Goal: Task Accomplishment & Management: Manage account settings

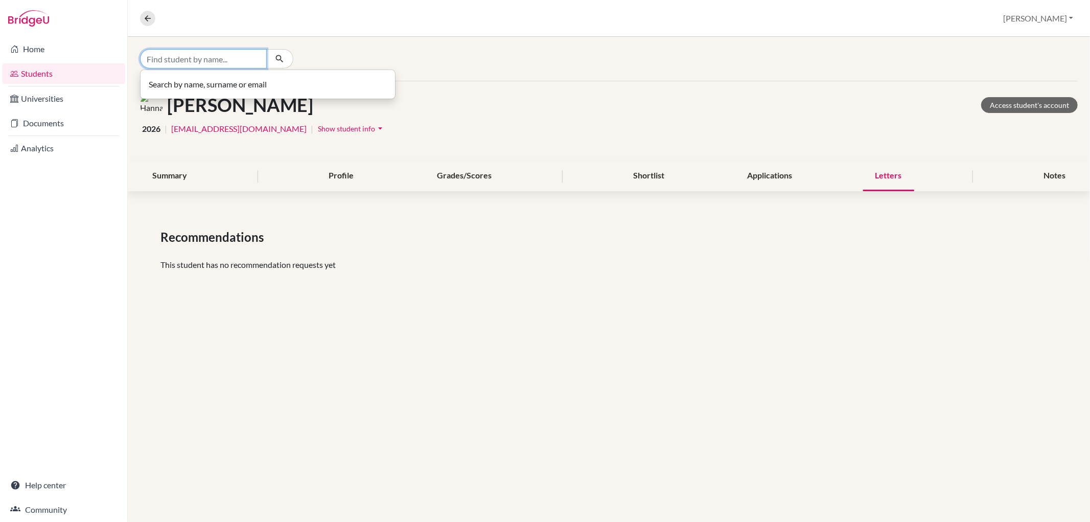
click at [219, 55] on input "Find student by name..." at bounding box center [203, 58] width 127 height 19
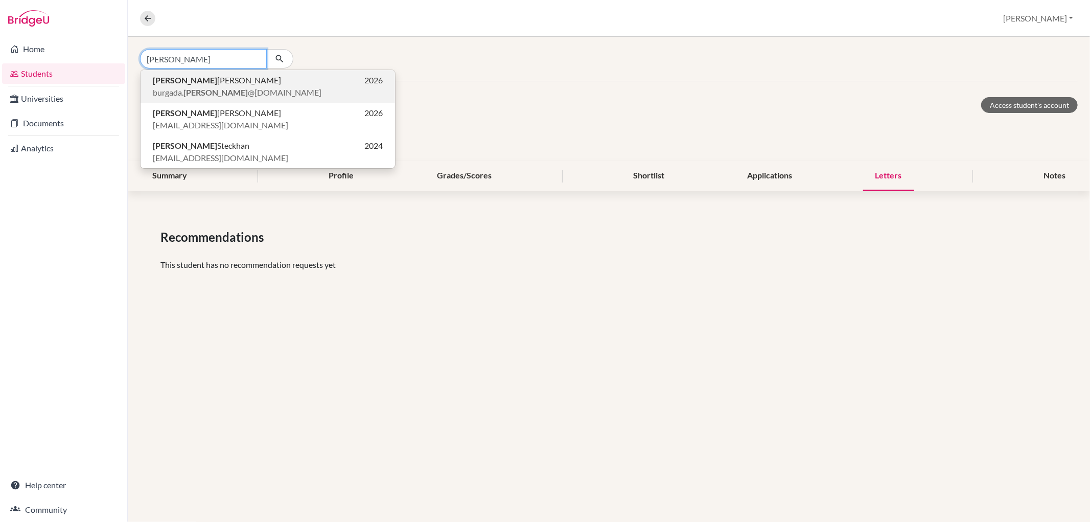
type input "[PERSON_NAME]"
click at [191, 82] on span "[PERSON_NAME] [PERSON_NAME]" at bounding box center [217, 80] width 128 height 12
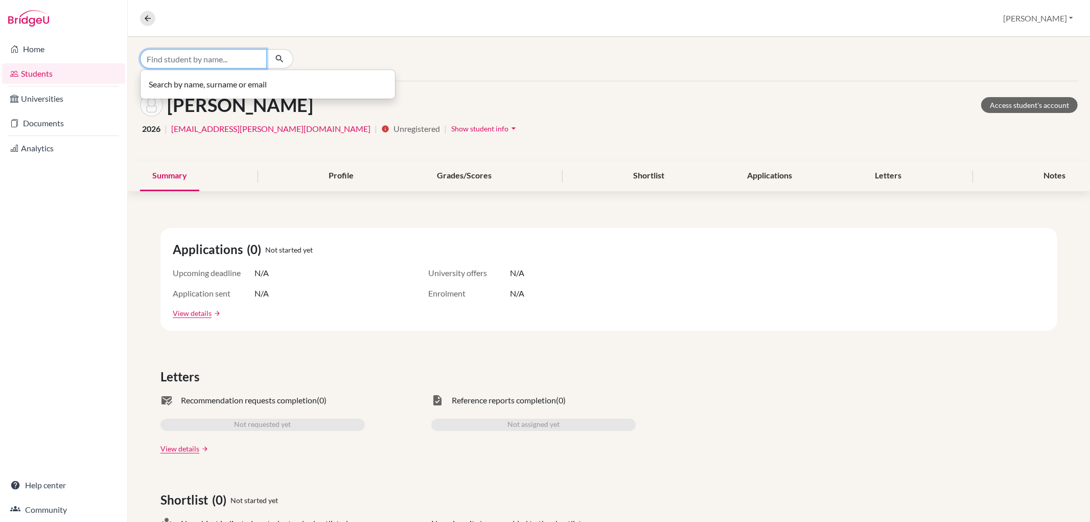
click at [230, 61] on input "Find student by name..." at bounding box center [203, 58] width 127 height 19
click at [873, 171] on div "Letters" at bounding box center [888, 176] width 51 height 30
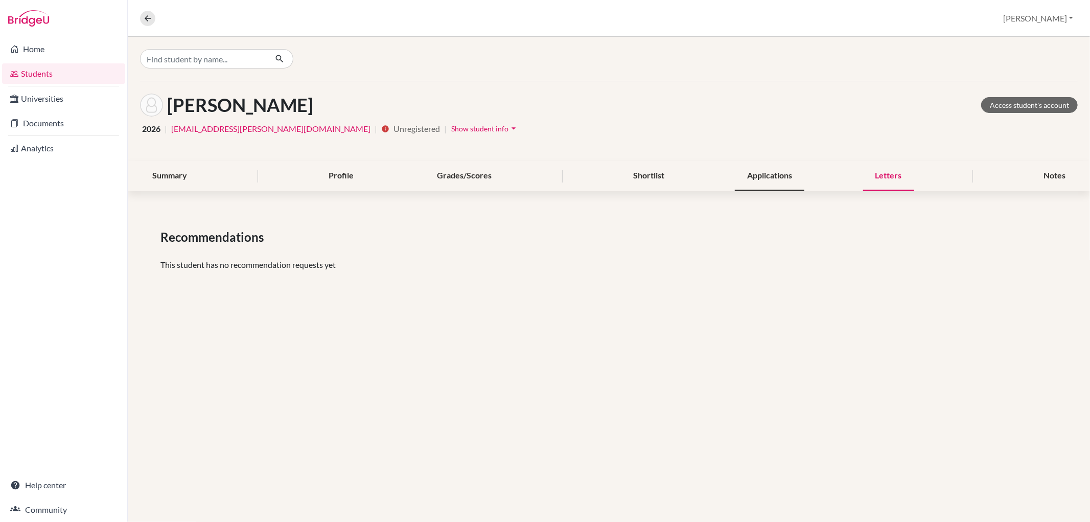
click at [746, 171] on div "Applications" at bounding box center [769, 176] width 69 height 30
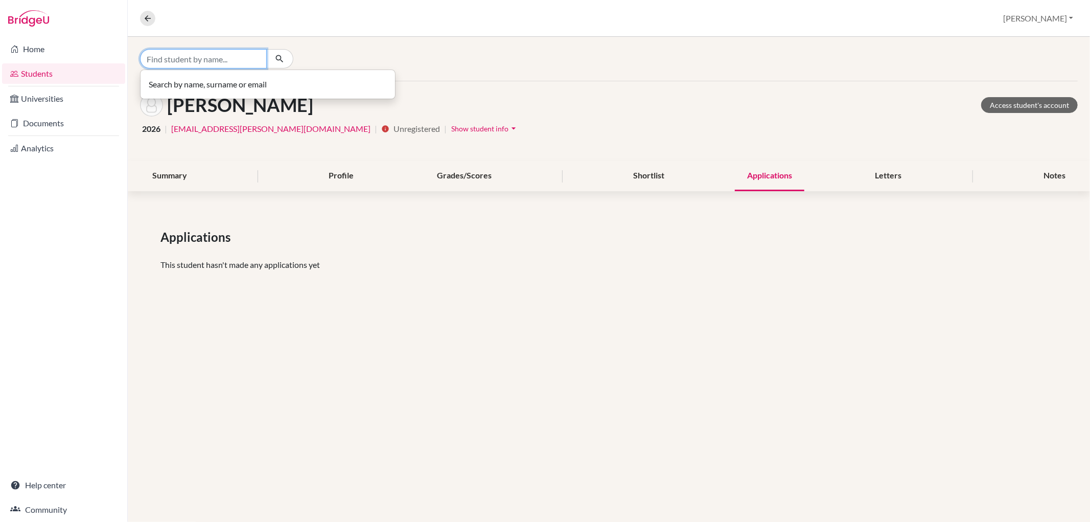
click at [166, 62] on input "Find student by name..." at bounding box center [203, 58] width 127 height 19
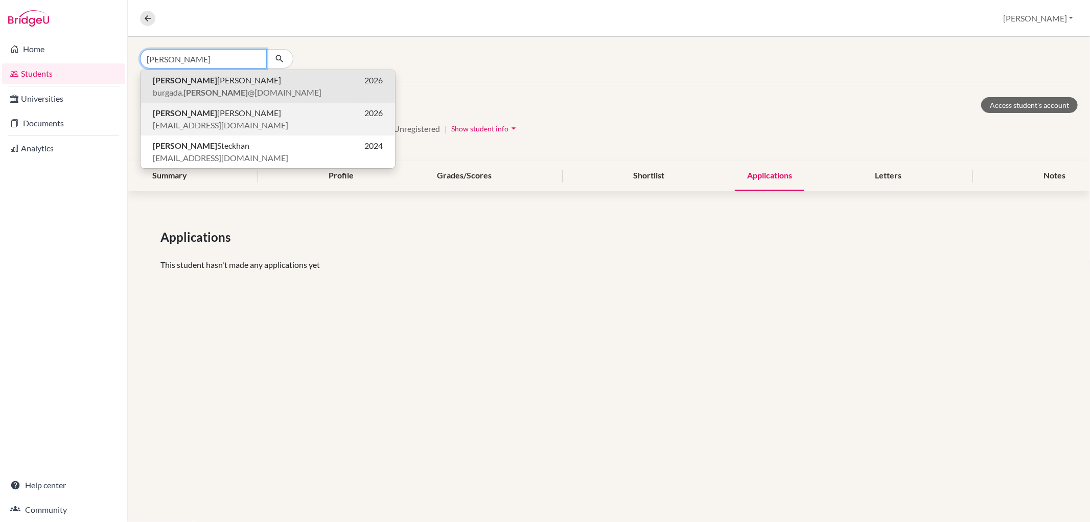
type input "[PERSON_NAME]"
click at [185, 117] on span "[PERSON_NAME] [PERSON_NAME]" at bounding box center [217, 113] width 128 height 12
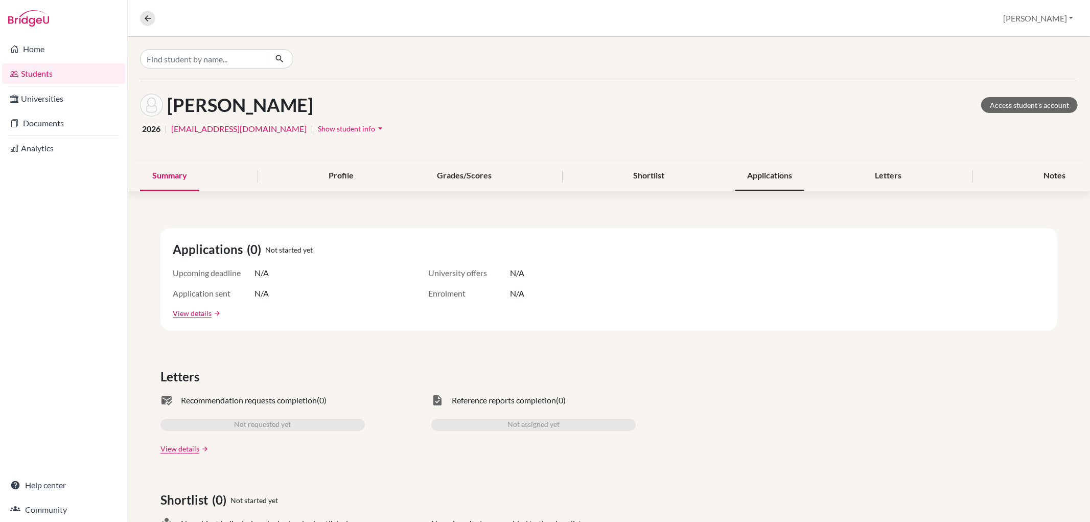
click at [768, 177] on div "Applications" at bounding box center [769, 176] width 69 height 30
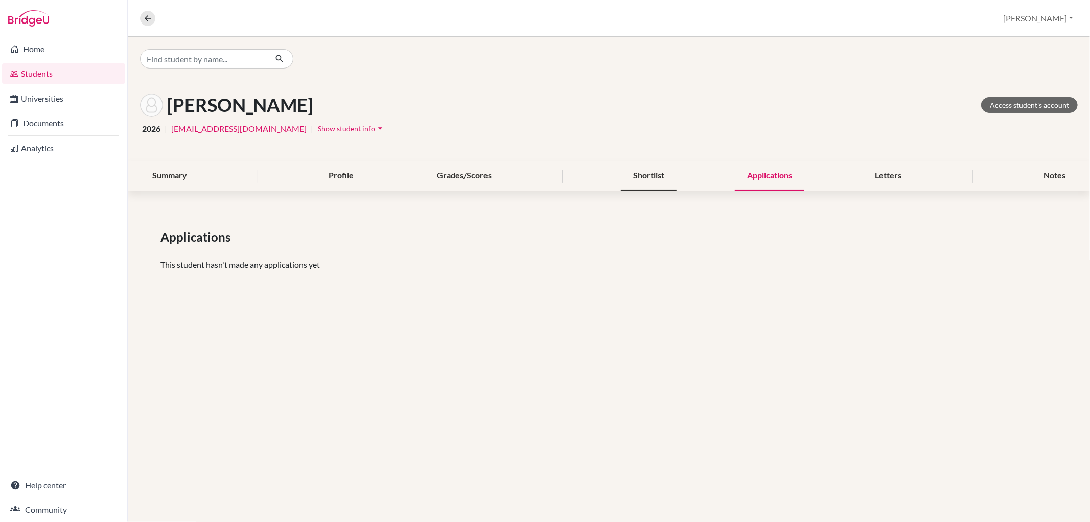
click at [639, 179] on div "Shortlist" at bounding box center [649, 176] width 56 height 30
click at [881, 169] on div "Letters" at bounding box center [888, 176] width 51 height 30
click at [1063, 174] on div "Notes" at bounding box center [1054, 176] width 46 height 30
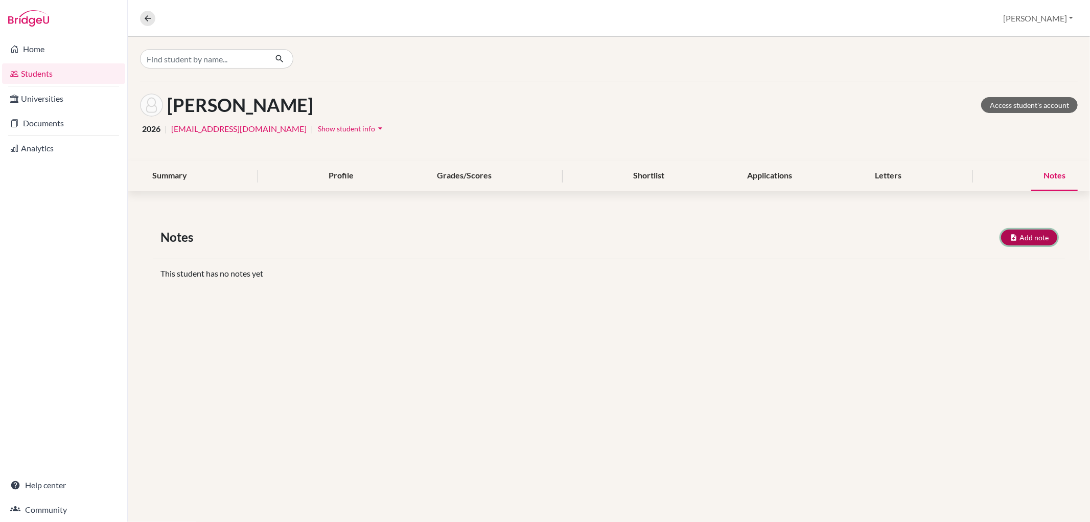
click at [1043, 233] on button "Add note" at bounding box center [1029, 237] width 56 height 16
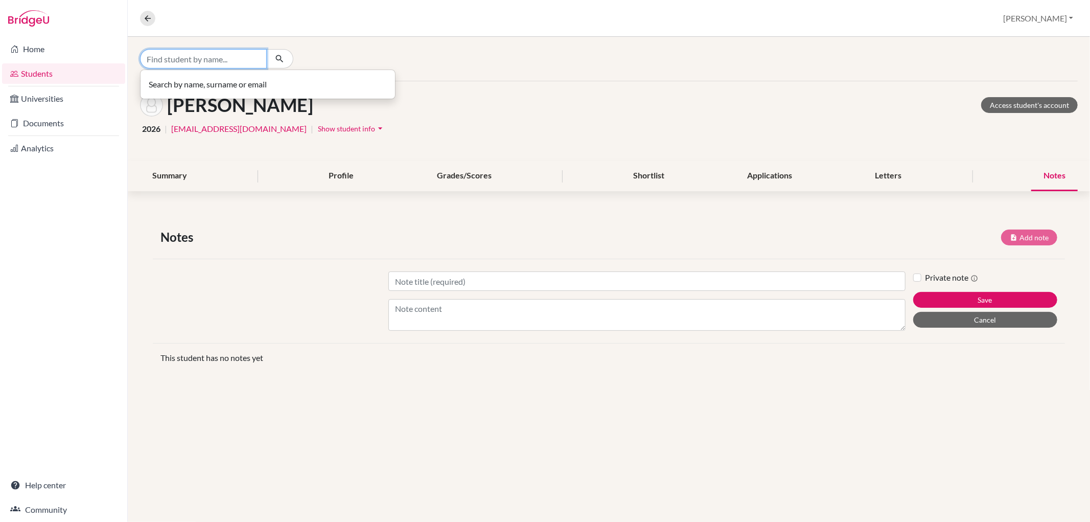
click at [181, 59] on input "Find student by name..." at bounding box center [203, 58] width 127 height 19
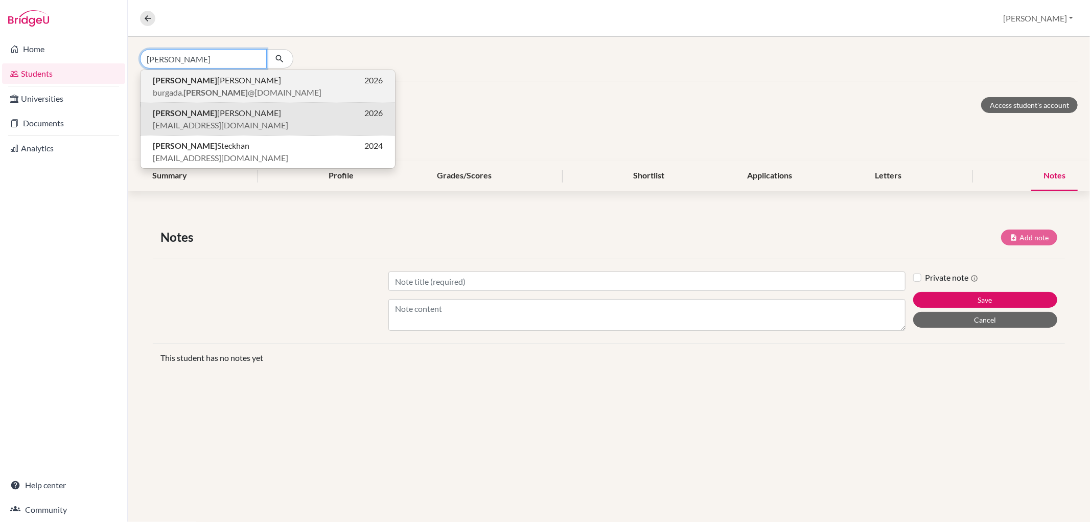
type input "[PERSON_NAME]"
click at [201, 90] on b "[PERSON_NAME]" at bounding box center [215, 92] width 64 height 10
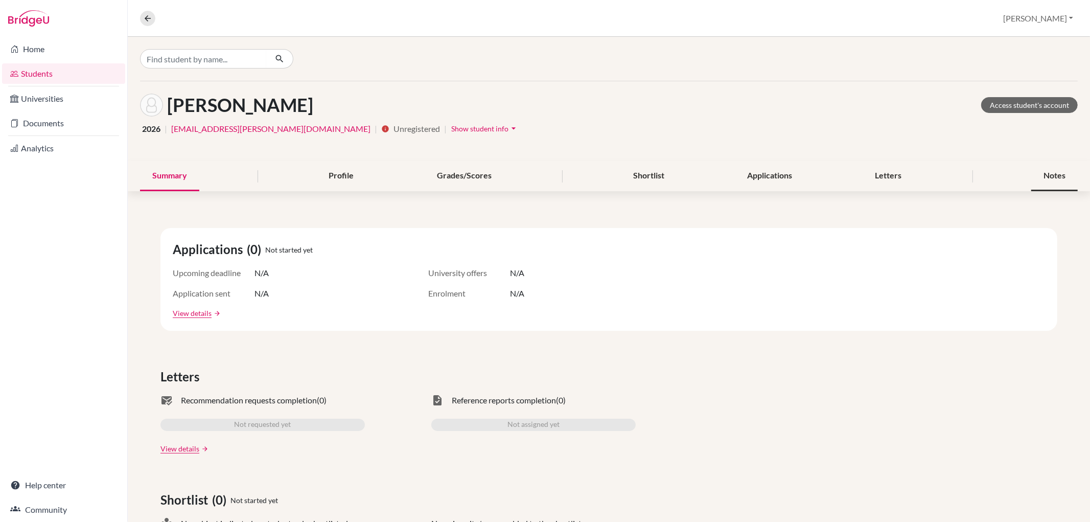
click at [1048, 175] on div "Notes" at bounding box center [1054, 176] width 46 height 30
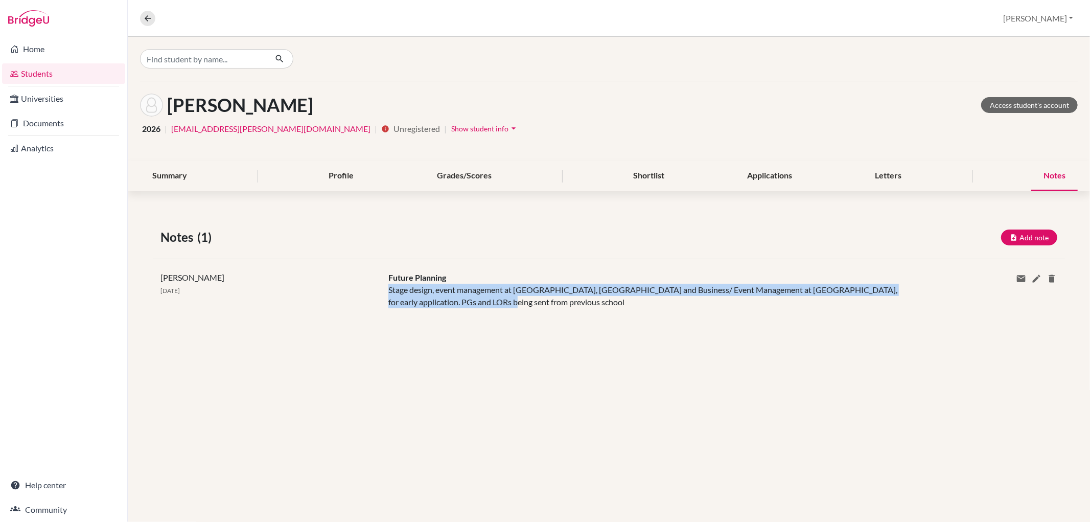
drag, startPoint x: 476, startPoint y: 301, endPoint x: 384, endPoint y: 292, distance: 92.5
click at [386, 292] on div "Future Planning Stage design, event management at UDK, Milan and Business/ Even…" at bounding box center [647, 289] width 532 height 37
copy div "Stage design, event management at UDK, Milan and Business/ Event Management at …"
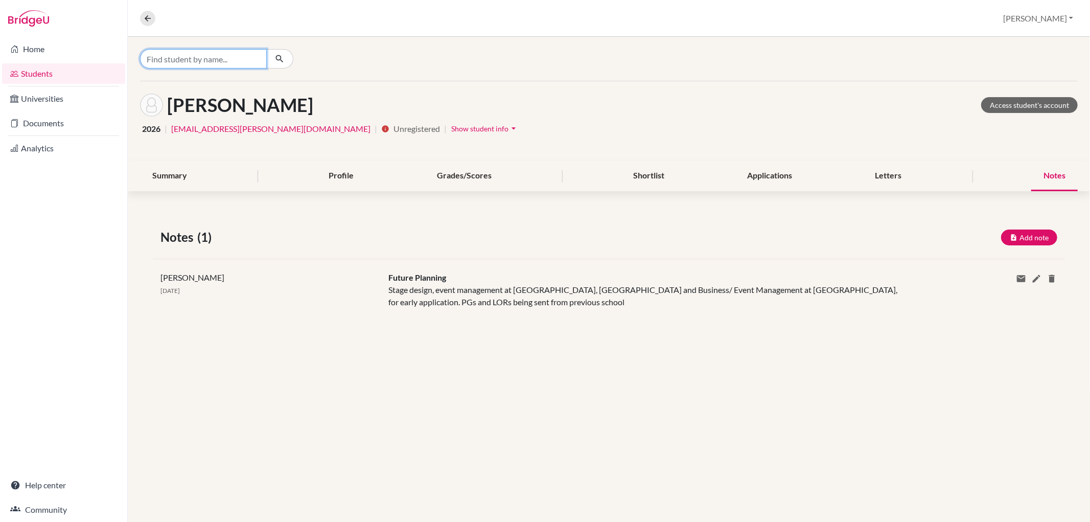
click at [180, 57] on input "Find student by name..." at bounding box center [203, 58] width 127 height 19
type input "b"
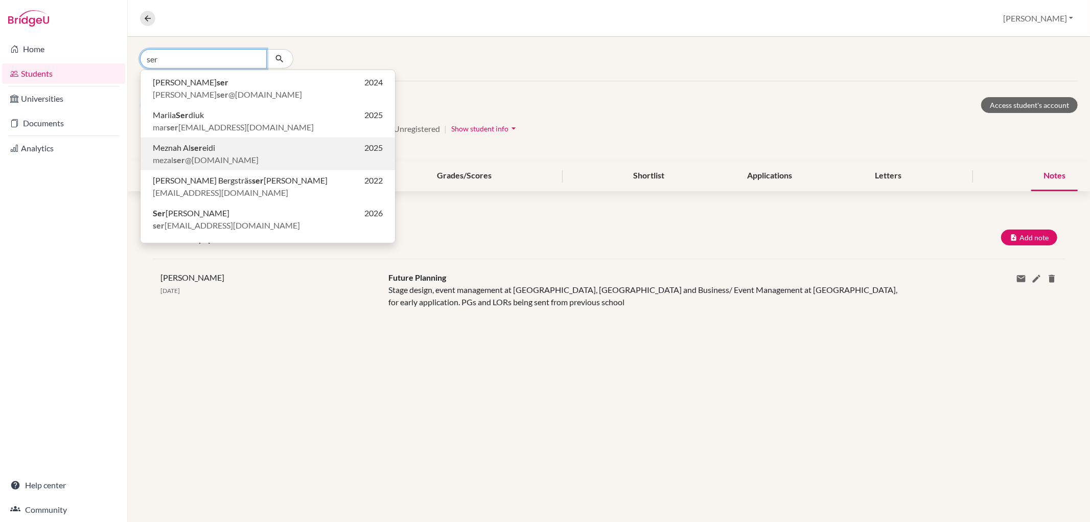
scroll to position [57, 0]
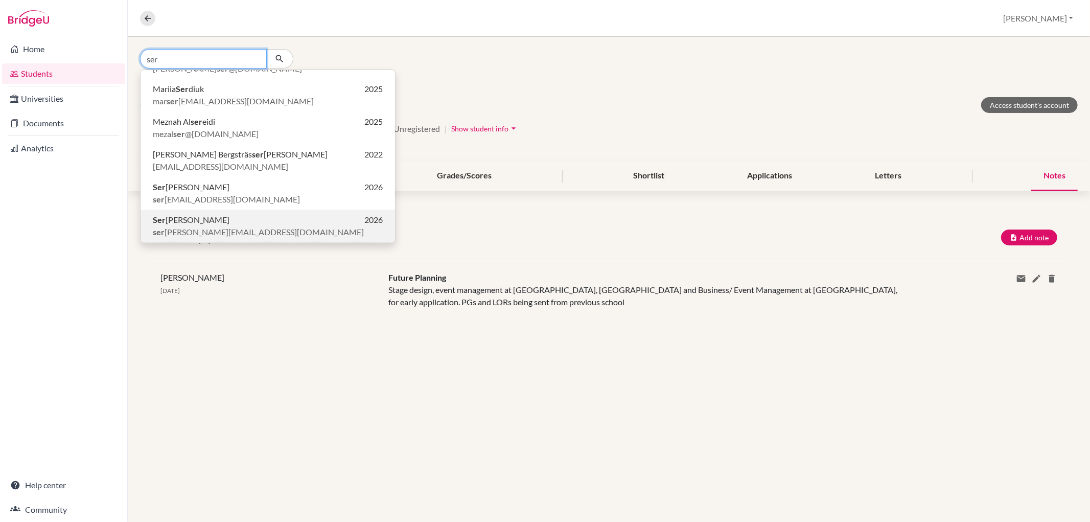
type input "ser"
click at [197, 217] on span "Ser gio Burgada Molina" at bounding box center [191, 220] width 77 height 12
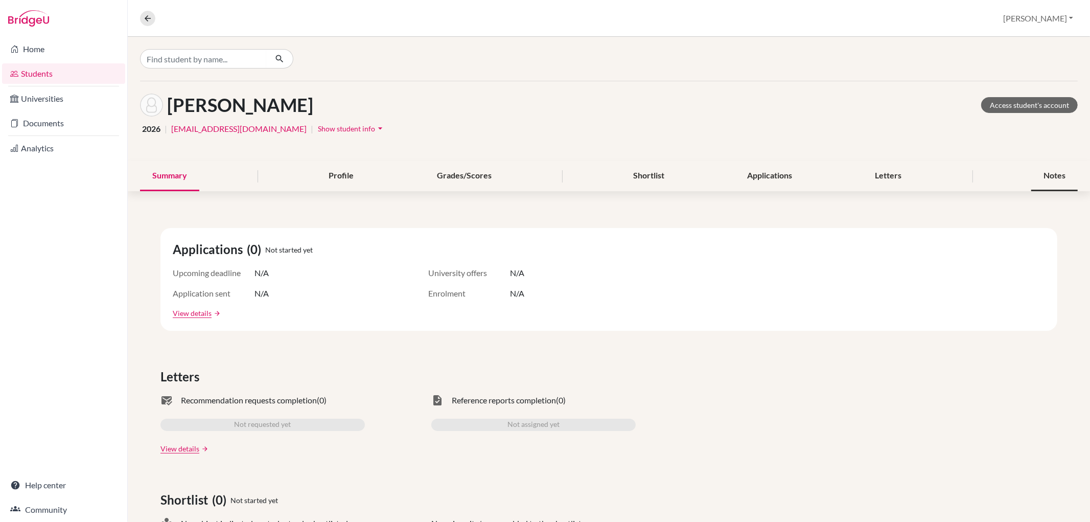
click at [1044, 167] on div "Notes" at bounding box center [1054, 176] width 46 height 30
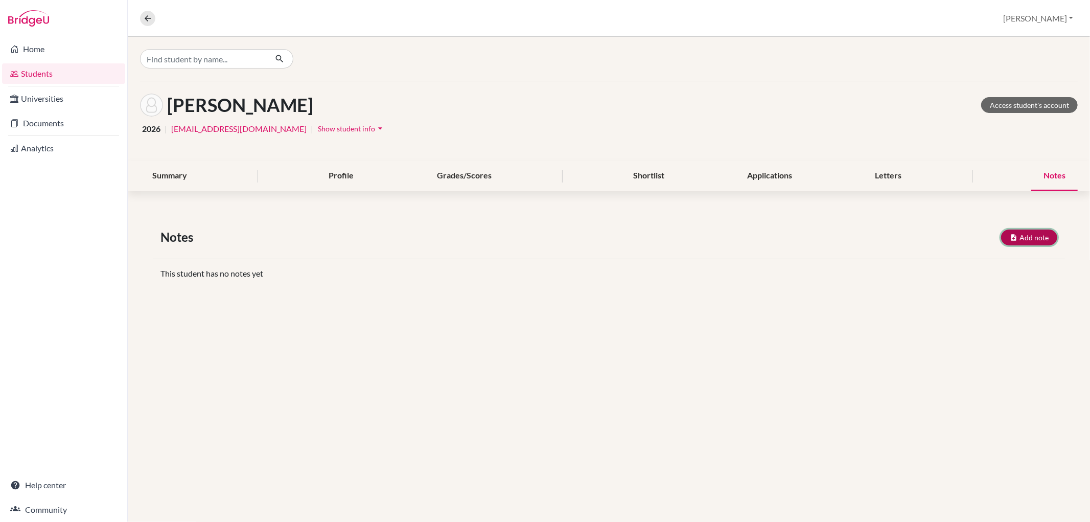
click at [1035, 233] on button "Add note" at bounding box center [1029, 237] width 56 height 16
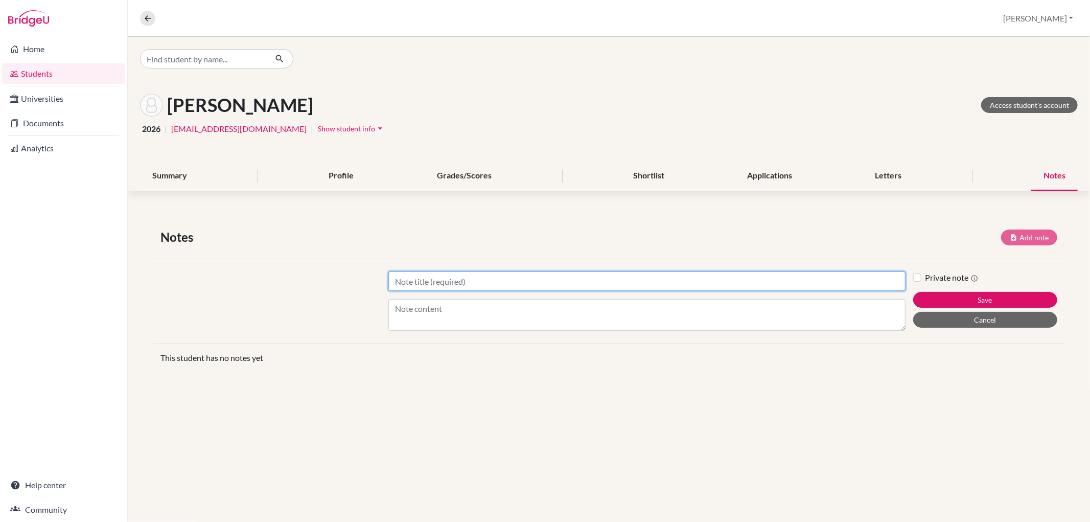
click at [440, 280] on input "Title" at bounding box center [646, 280] width 516 height 19
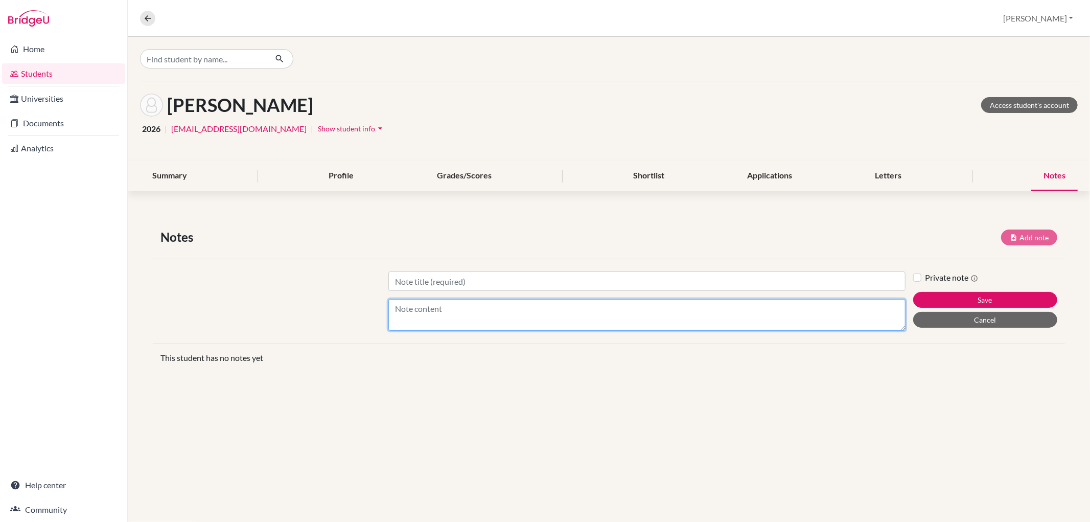
click at [410, 305] on textarea "Content" at bounding box center [646, 315] width 516 height 32
paste textarea "Stage design, event management at [GEOGRAPHIC_DATA], [GEOGRAPHIC_DATA] and Busi…"
type textarea "Stage design, event management at [GEOGRAPHIC_DATA], [GEOGRAPHIC_DATA] and Busi…"
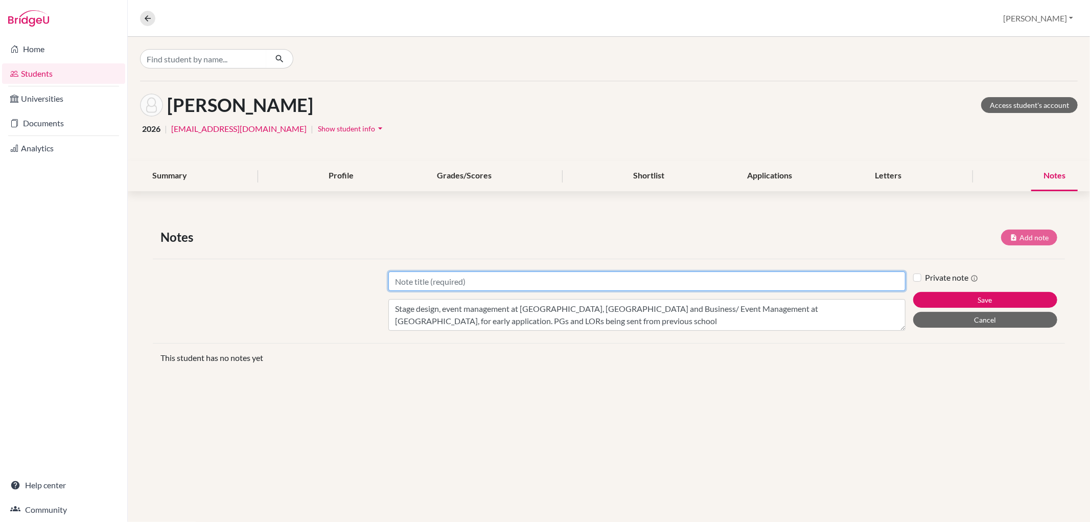
click at [407, 279] on input "Title" at bounding box center [646, 280] width 516 height 19
type input "A"
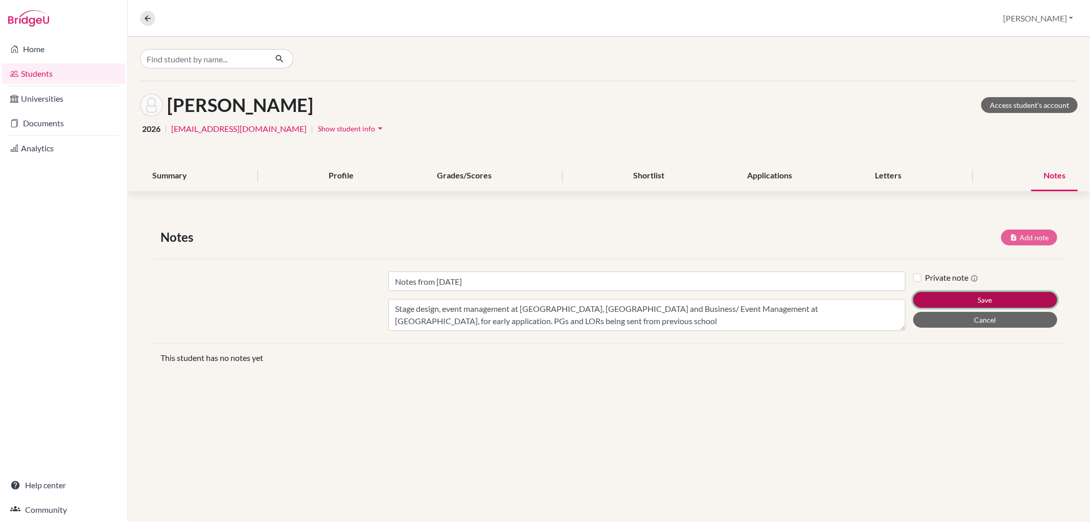
click at [955, 295] on button "Save" at bounding box center [985, 300] width 144 height 16
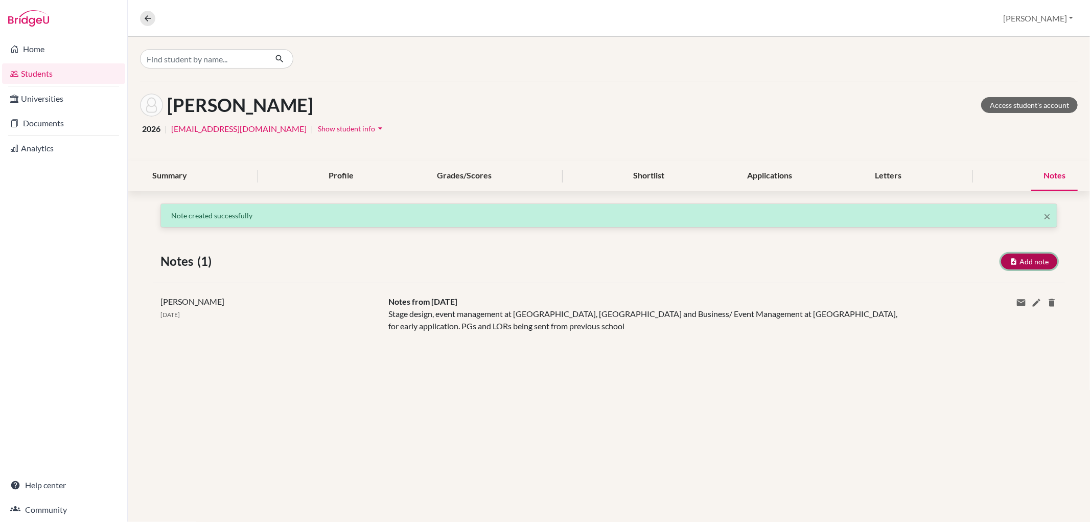
click at [1030, 257] on button "Add note" at bounding box center [1029, 261] width 56 height 16
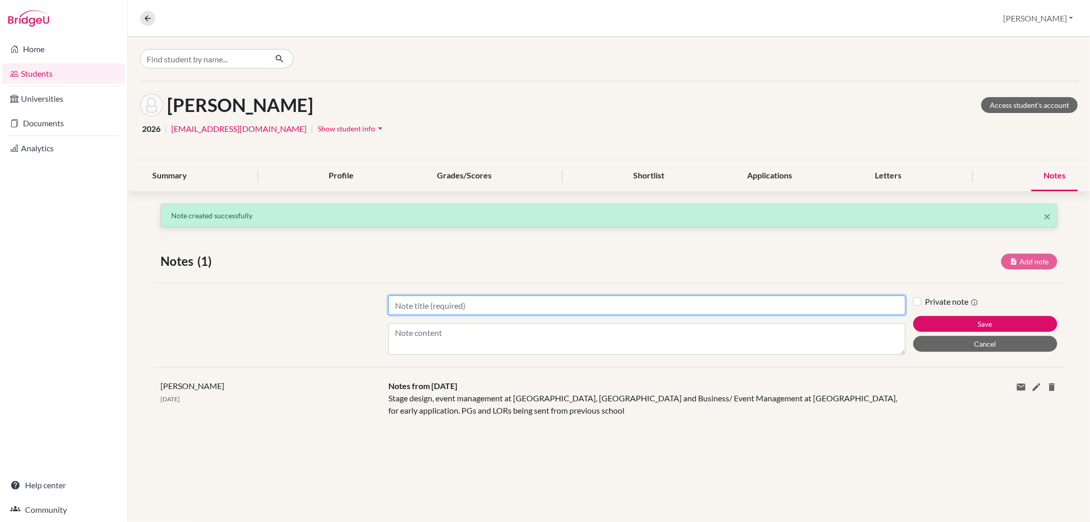
click at [451, 303] on input "Title" at bounding box center [646, 304] width 516 height 19
type input "applications"
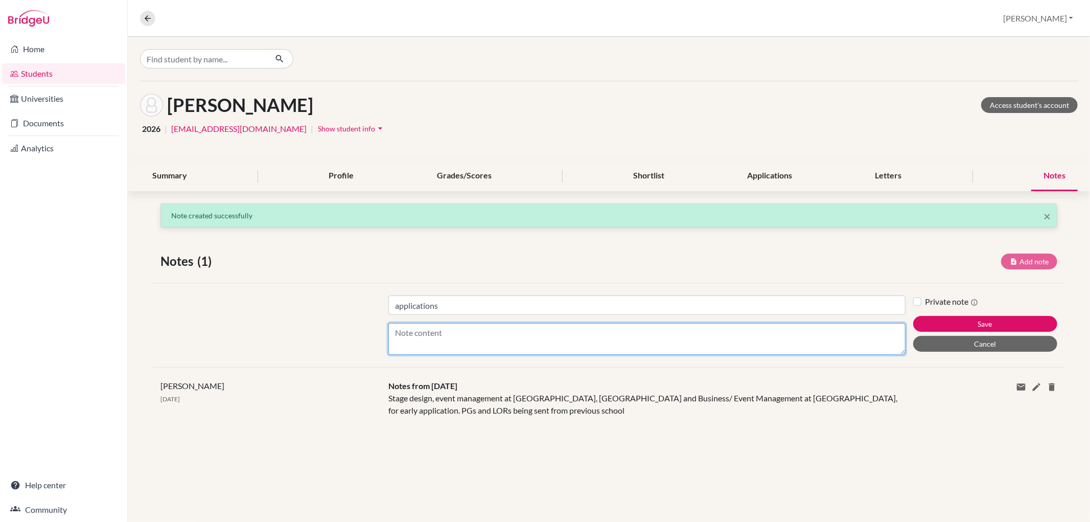
click at [396, 329] on textarea "Content" at bounding box center [646, 339] width 516 height 32
type textarea "Bocconi application due."
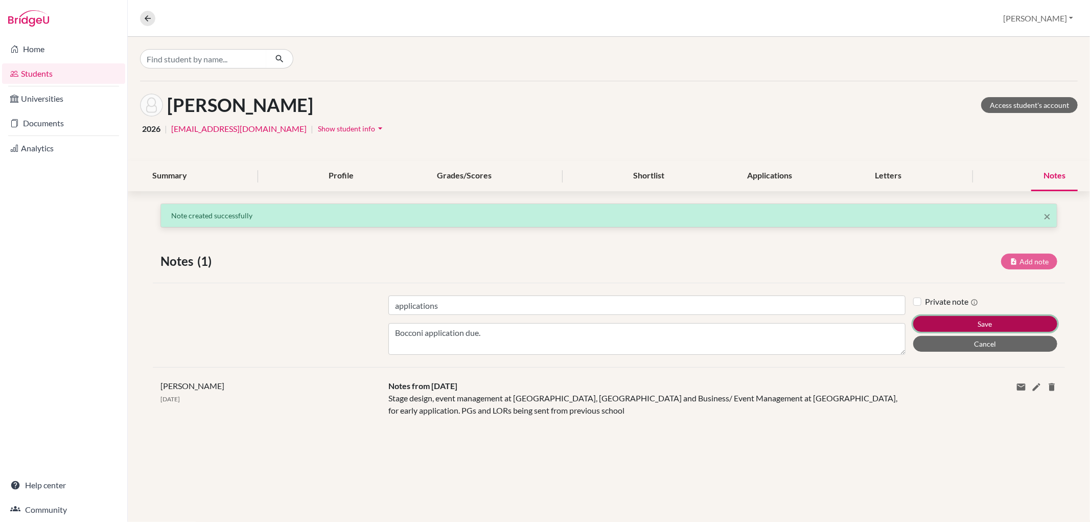
click at [951, 319] on button "Save" at bounding box center [985, 324] width 144 height 16
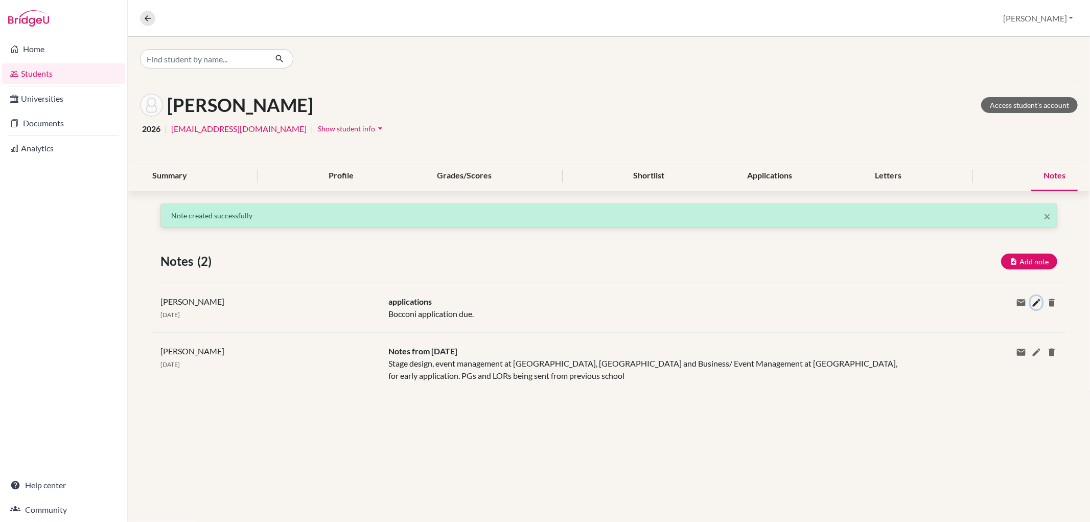
click at [1033, 300] on icon at bounding box center [1036, 302] width 10 height 10
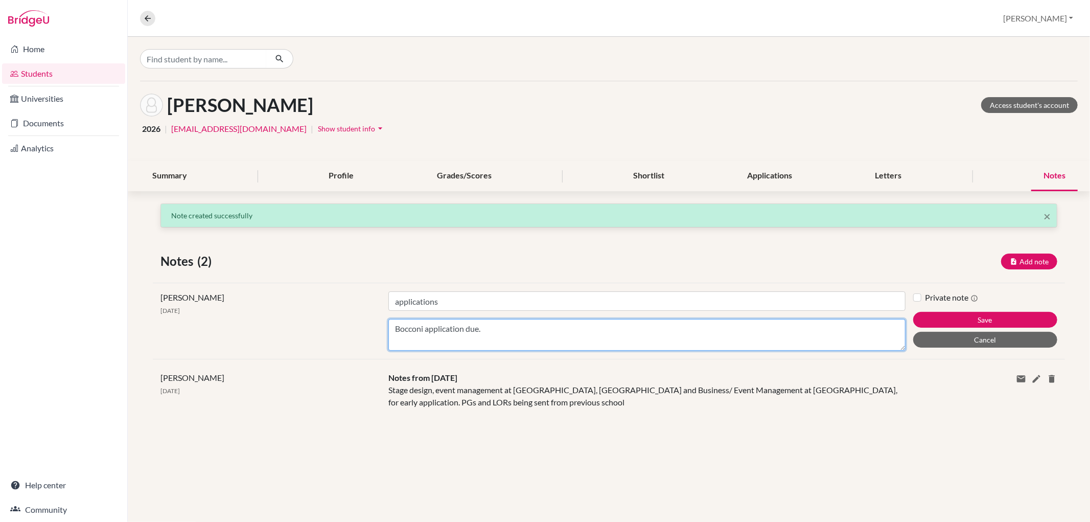
click at [491, 330] on textarea "Bocconi application due." at bounding box center [646, 335] width 516 height 32
type textarea "Bocconi application due [DATE], LORs being sent by previous school."
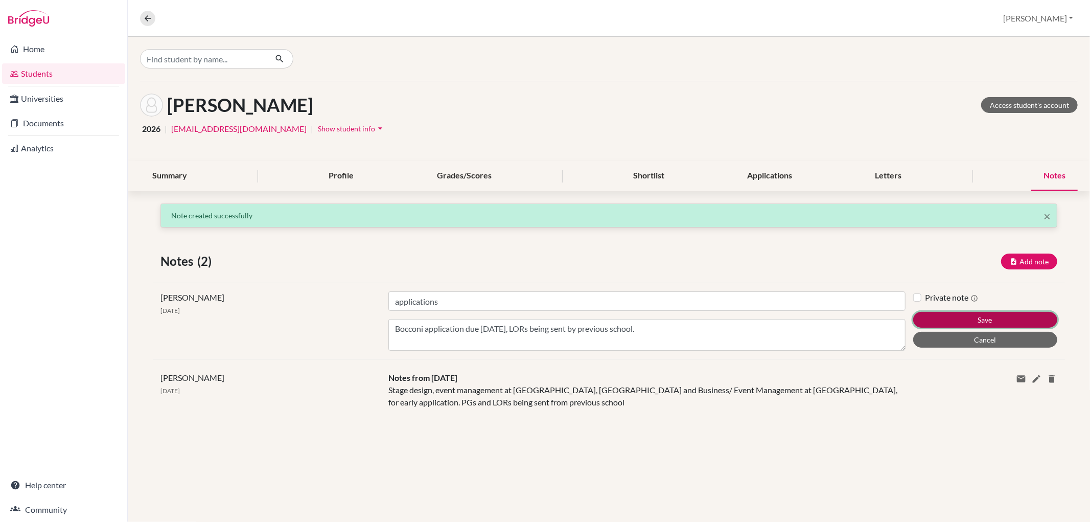
click at [981, 317] on button "Save" at bounding box center [985, 320] width 144 height 16
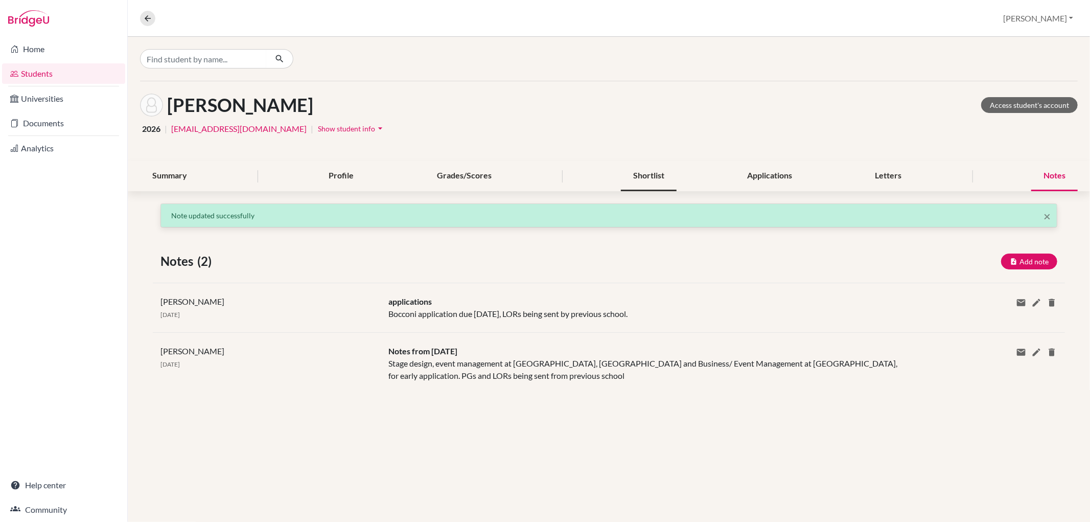
click at [647, 175] on div "Shortlist" at bounding box center [649, 176] width 56 height 30
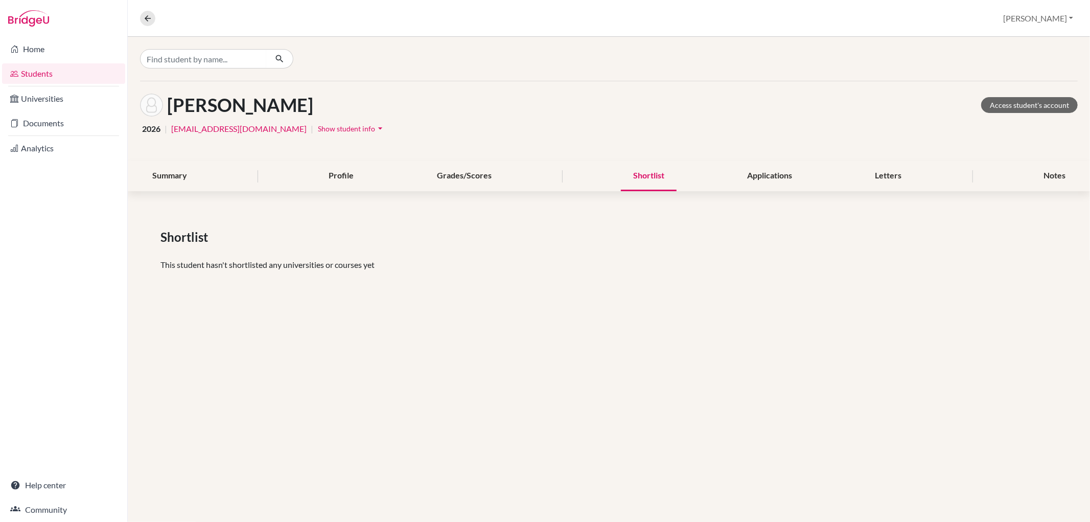
click at [652, 177] on div "Shortlist" at bounding box center [649, 176] width 56 height 30
click at [746, 176] on div "Applications" at bounding box center [769, 176] width 69 height 30
click at [647, 175] on div "Shortlist" at bounding box center [649, 176] width 56 height 30
click at [232, 55] on input "Find student by name..." at bounding box center [203, 58] width 127 height 19
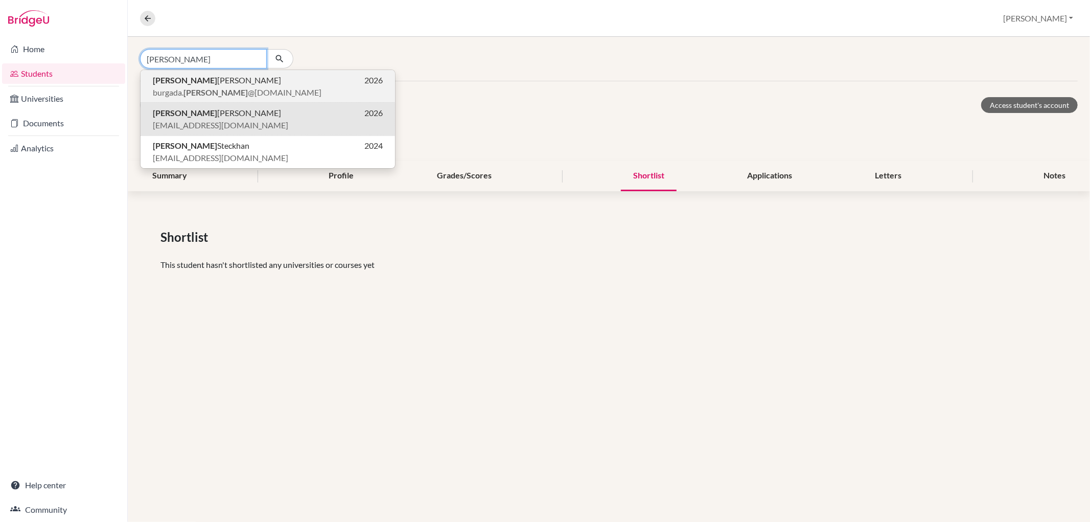
type input "[PERSON_NAME]"
click at [220, 84] on span "[PERSON_NAME] [PERSON_NAME]" at bounding box center [217, 80] width 128 height 12
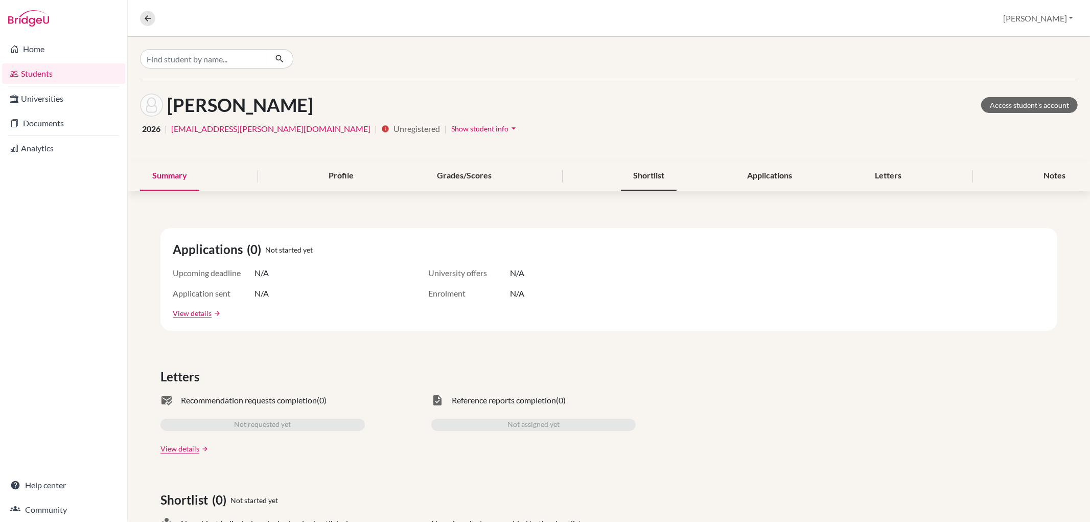
click at [659, 175] on div "Shortlist" at bounding box center [649, 176] width 56 height 30
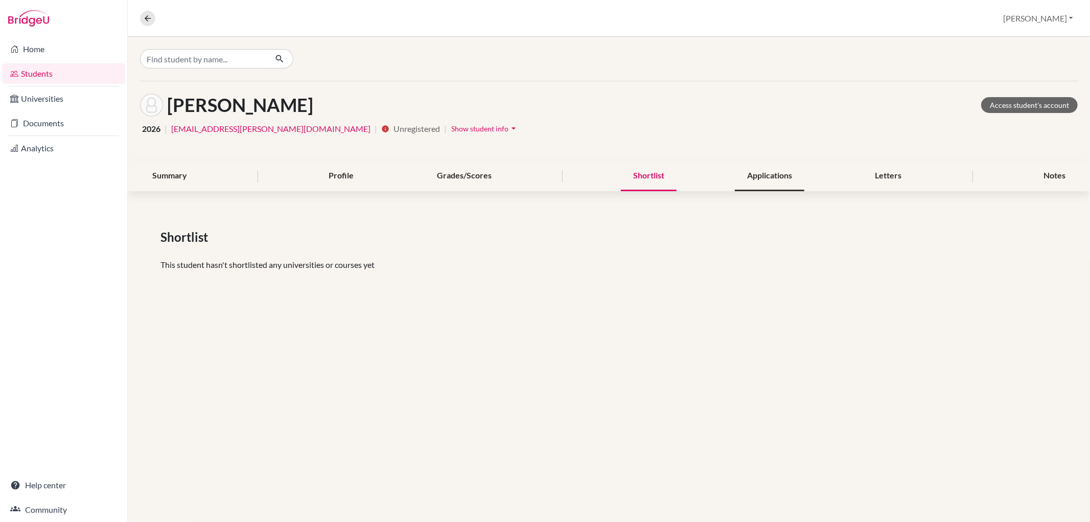
click at [759, 169] on div "Applications" at bounding box center [769, 176] width 69 height 30
click at [169, 54] on input "Find student by name..." at bounding box center [203, 58] width 127 height 19
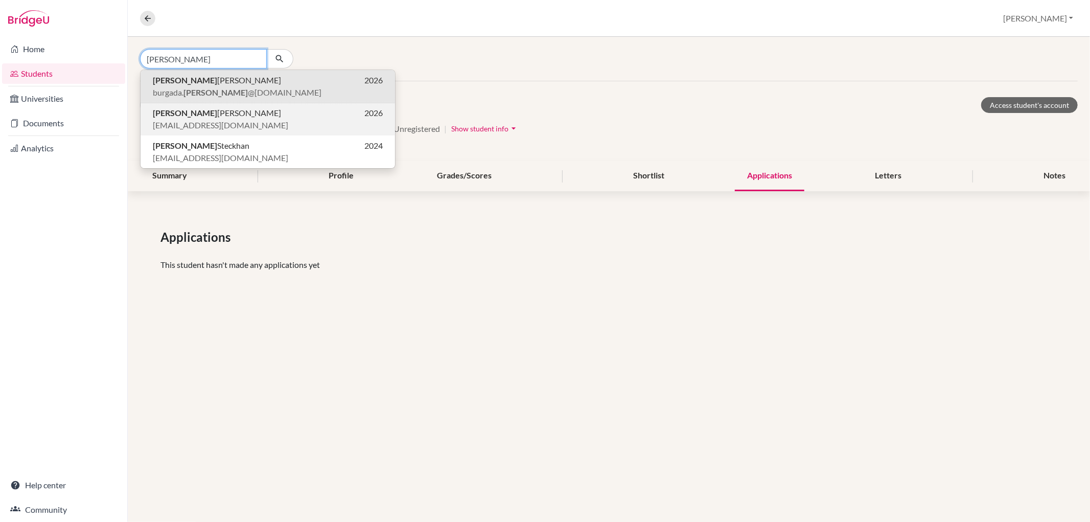
type input "[PERSON_NAME]"
click at [200, 121] on span "[EMAIL_ADDRESS][DOMAIN_NAME]" at bounding box center [220, 125] width 135 height 12
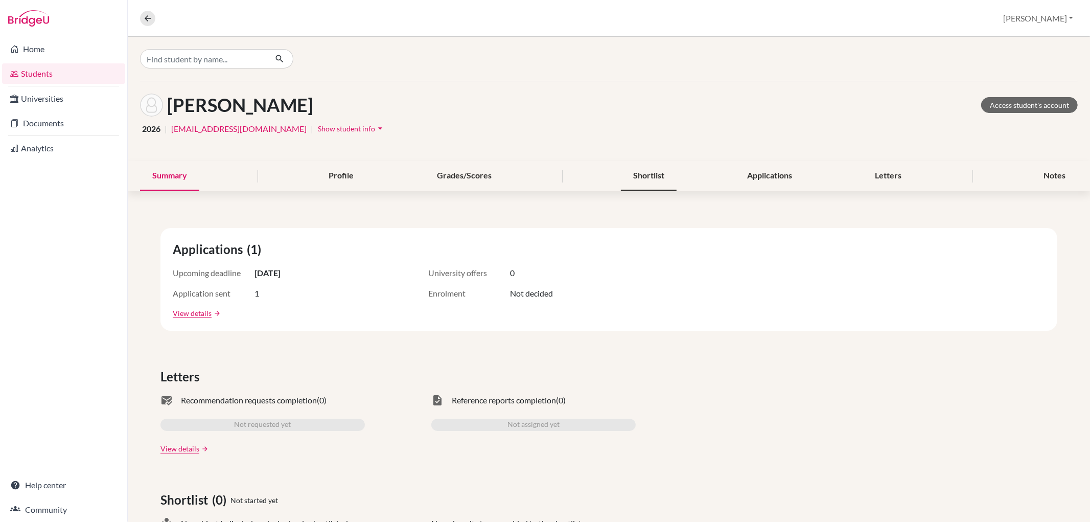
click at [644, 175] on div "Shortlist" at bounding box center [649, 176] width 56 height 30
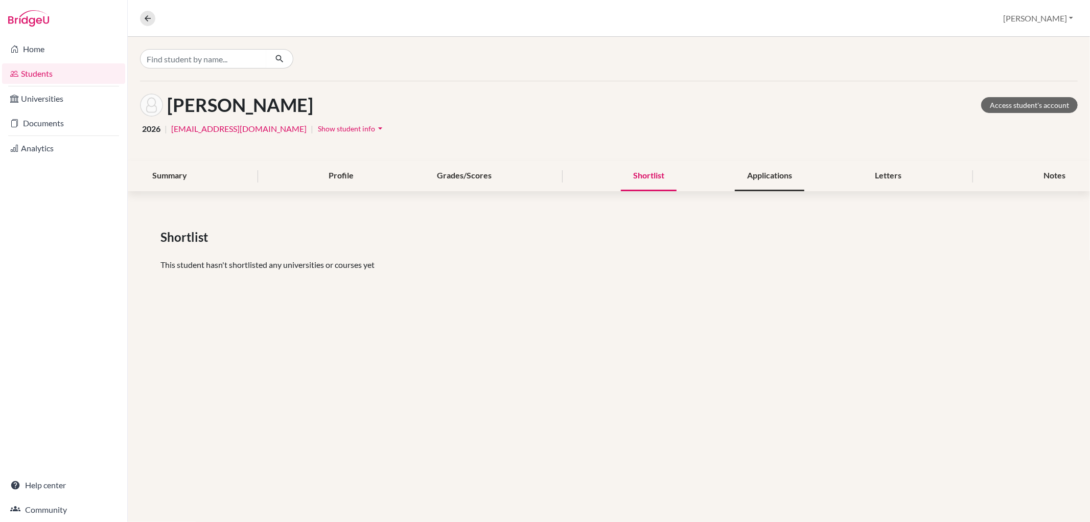
click at [751, 173] on div "Applications" at bounding box center [769, 176] width 69 height 30
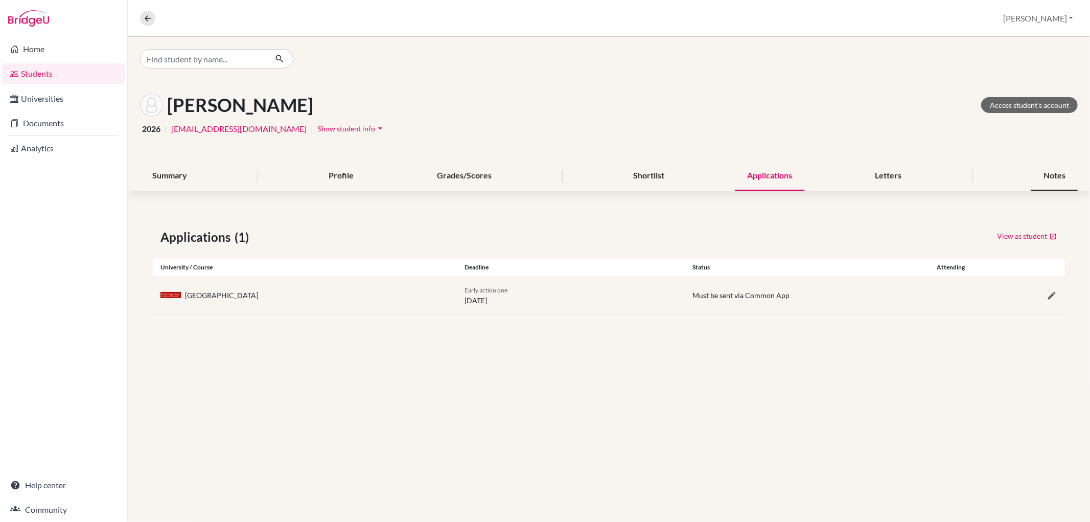
click at [1054, 177] on div "Notes" at bounding box center [1054, 176] width 46 height 30
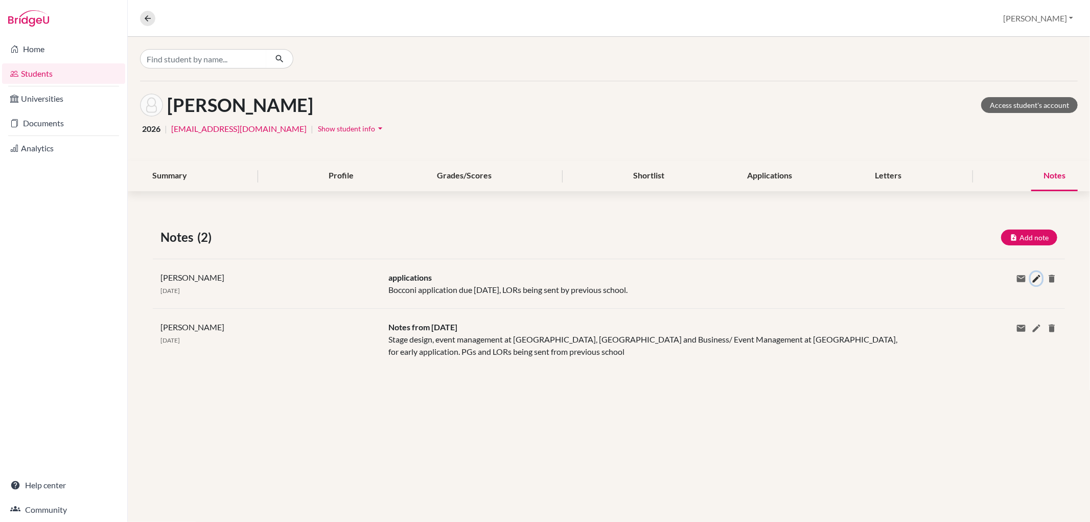
click at [1032, 274] on icon at bounding box center [1036, 278] width 10 height 10
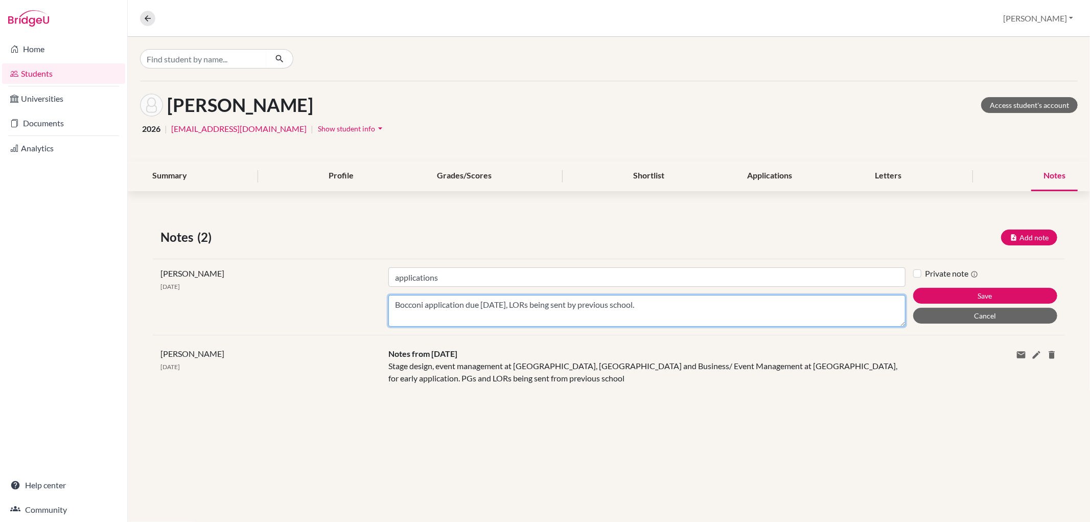
click at [652, 301] on textarea "Bocconi application due [DATE], LORs being sent by previous school." at bounding box center [646, 311] width 516 height 32
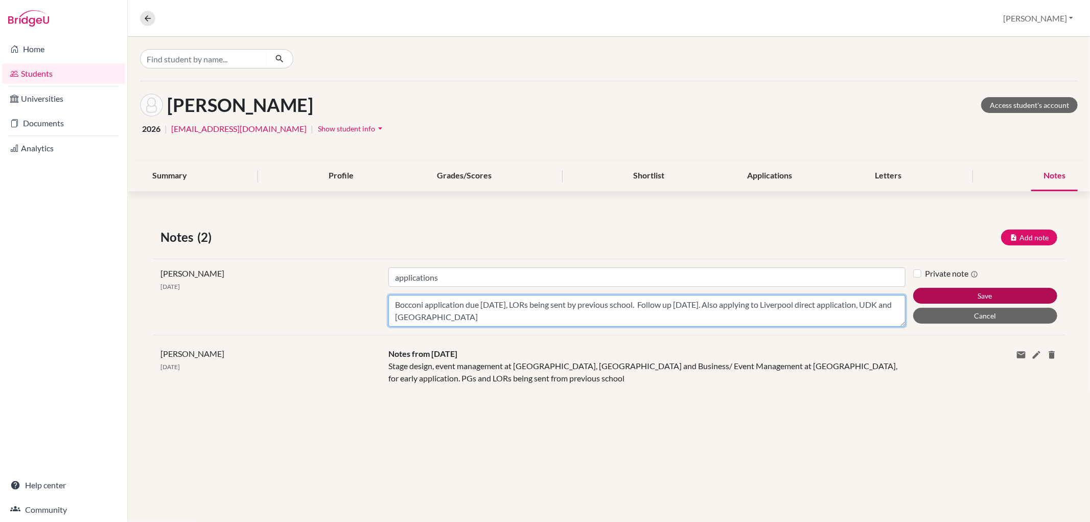
type textarea "Bocconi application due [DATE], LORs being sent by previous school. Follow up […"
click at [993, 294] on button "Save" at bounding box center [985, 296] width 144 height 16
